Goal: Find specific page/section: Find specific page/section

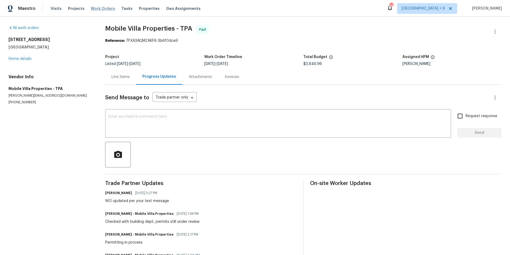
click at [97, 9] on span "Work Orders" at bounding box center [103, 8] width 24 height 5
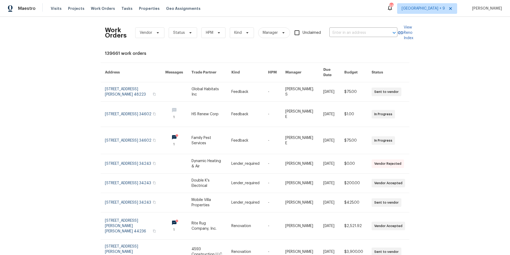
click at [378, 37] on div "Work Orders Vendor Status HPM Kind Manager Unclaimed ​" at bounding box center [251, 32] width 293 height 23
click at [379, 29] on input "text" at bounding box center [356, 33] width 53 height 8
type input "611 s"
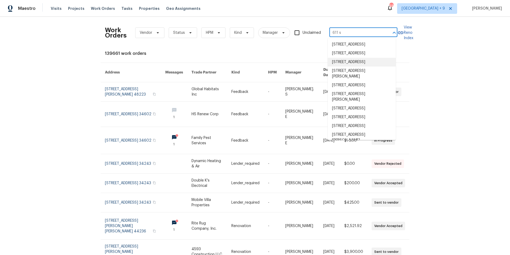
scroll to position [75, 0]
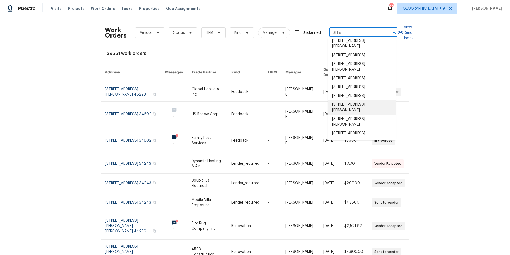
click at [367, 106] on li "[STREET_ADDRESS][PERSON_NAME]" at bounding box center [362, 107] width 68 height 14
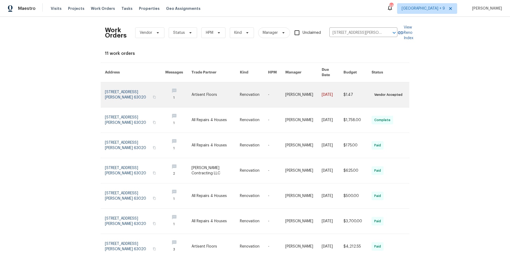
click at [115, 88] on link at bounding box center [135, 94] width 60 height 25
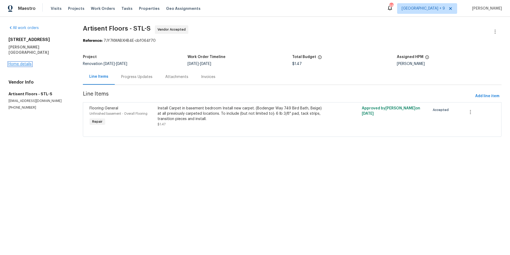
click at [29, 62] on link "Home details" at bounding box center [20, 64] width 23 height 4
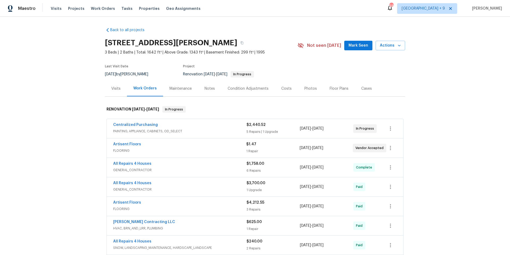
click at [111, 88] on div "Visits" at bounding box center [115, 88] width 9 height 5
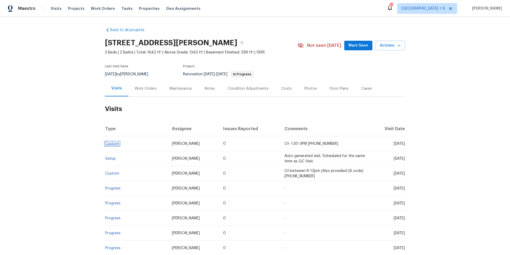
click at [116, 144] on link "Custom" at bounding box center [112, 144] width 14 height 4
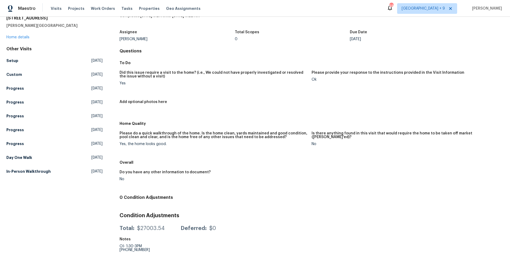
scroll to position [28, 0]
click at [16, 35] on link "Home details" at bounding box center [17, 37] width 23 height 4
